Goal: Information Seeking & Learning: Learn about a topic

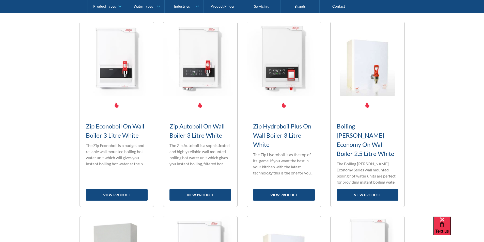
click at [111, 63] on img at bounding box center [117, 59] width 74 height 74
click at [146, 189] on link "view product" at bounding box center [117, 194] width 62 height 11
click at [207, 136] on h3 "Zip Autoboil On Wall Boiler 3 Litre White" at bounding box center [200, 131] width 62 height 18
click at [203, 189] on link "view product" at bounding box center [200, 194] width 62 height 11
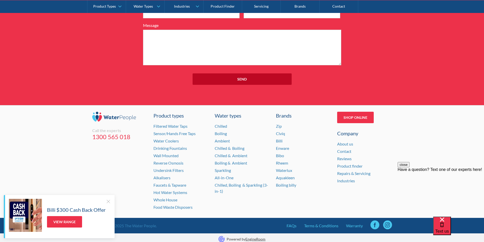
scroll to position [602, 0]
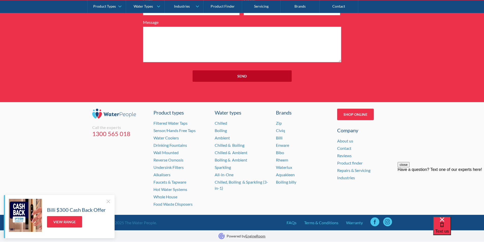
click at [102, 203] on div "Billi $300 Cash Back Offer View Range" at bounding box center [76, 215] width 59 height 29
click at [108, 199] on div at bounding box center [108, 201] width 5 height 5
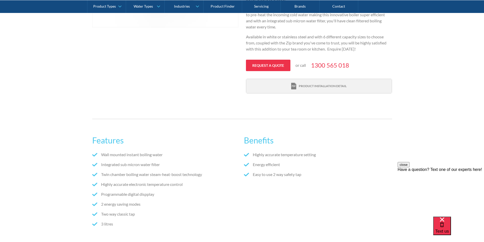
click at [320, 84] on div "Product installation detail" at bounding box center [323, 86] width 48 height 5
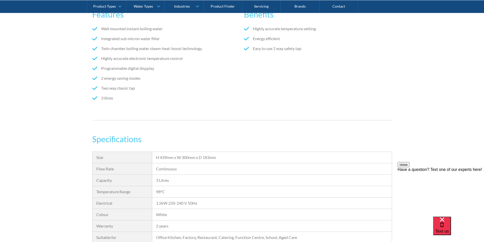
scroll to position [381, 0]
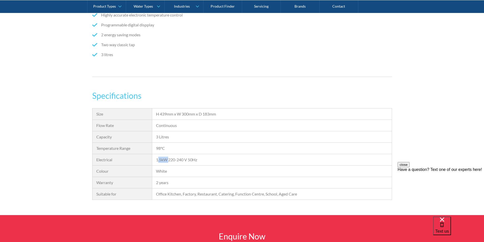
drag, startPoint x: 169, startPoint y: 146, endPoint x: 159, endPoint y: 148, distance: 10.3
click at [159, 157] on div "1.5kW 220-240 V 50Hz" at bounding box center [272, 160] width 232 height 6
drag, startPoint x: 210, startPoint y: 146, endPoint x: 141, endPoint y: 146, distance: 69.1
click at [141, 146] on div "Size H 439mm x W 300mm x D 183mm Flow Rate Continuous Capacity 3 Litres Tempera…" at bounding box center [242, 154] width 300 height 92
copy div "1.5kW 220-240 V 50Hz"
